Goal: Task Accomplishment & Management: Manage account settings

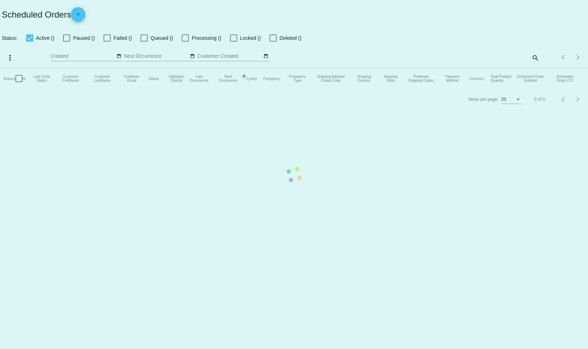
checkbox input "false"
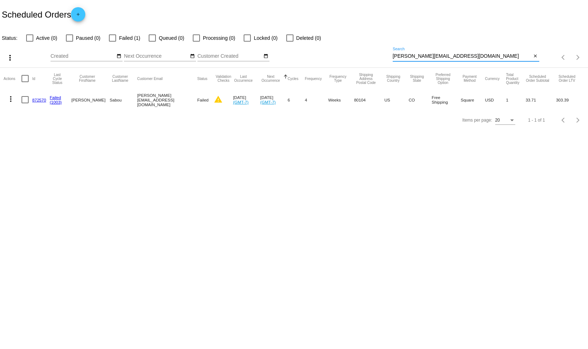
drag, startPoint x: 452, startPoint y: 55, endPoint x: 314, endPoint y: 56, distance: 138.3
click at [314, 56] on div "more_vert Sep Jan Feb Mar [DATE]" at bounding box center [294, 54] width 588 height 25
paste input "[EMAIL_ADDRESS]"
type input "[EMAIL_ADDRESS][DOMAIN_NAME]"
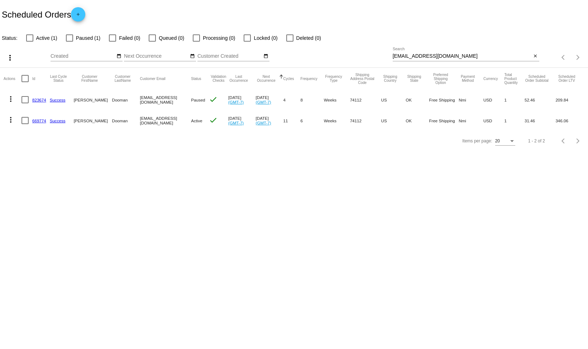
click at [41, 120] on link "669774" at bounding box center [39, 120] width 14 height 5
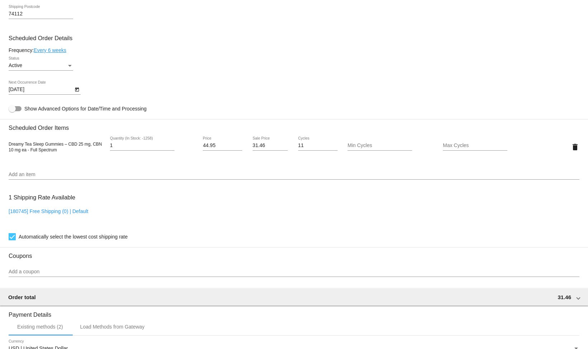
scroll to position [376, 0]
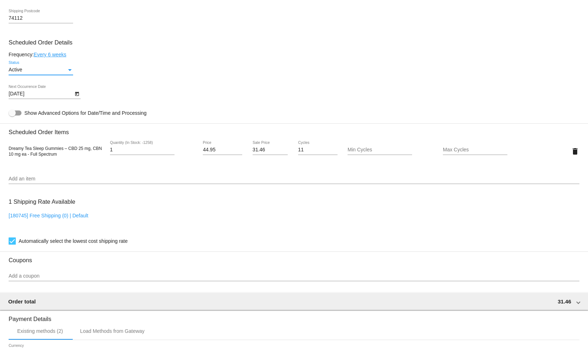
click at [71, 73] on div "Status" at bounding box center [70, 70] width 6 height 6
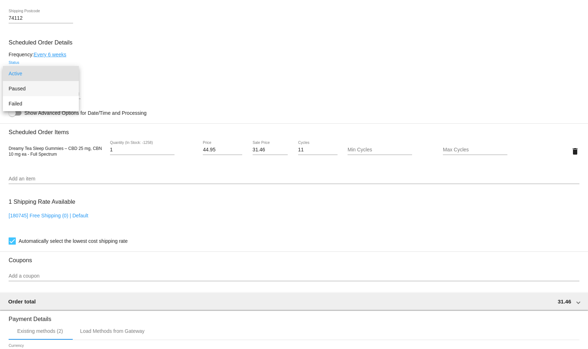
click at [45, 88] on span "Paused" at bounding box center [41, 88] width 64 height 15
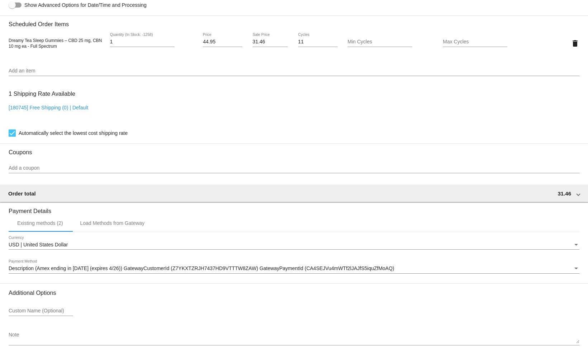
scroll to position [525, 0]
